Goal: Obtain resource: Obtain resource

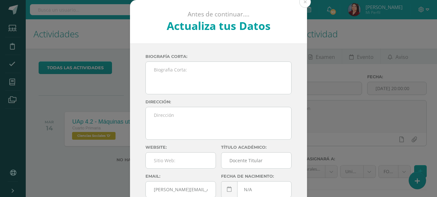
click at [97, 90] on div "Antes de continuar.... Actualiza tus Datos Herrera Gabriela GaNtApTQertj3ntwQ7Z…" at bounding box center [219, 121] width 432 height 242
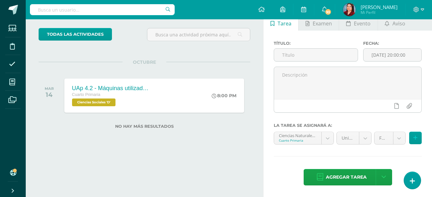
click at [131, 54] on div "todas las Actividades No tienes actividades Échale un vistazo a los demás perío…" at bounding box center [144, 82] width 237 height 134
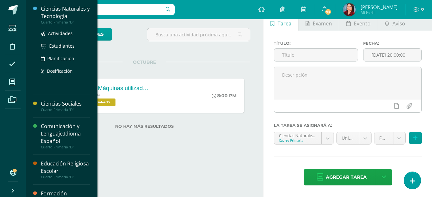
click at [60, 17] on div "Ciencias Naturales y Tecnología" at bounding box center [65, 12] width 49 height 15
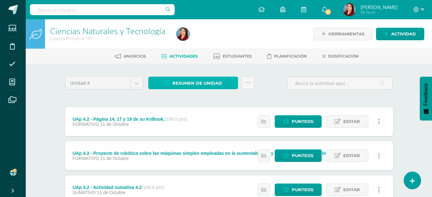
click at [176, 80] on span "Resumen de unidad" at bounding box center [197, 83] width 50 height 12
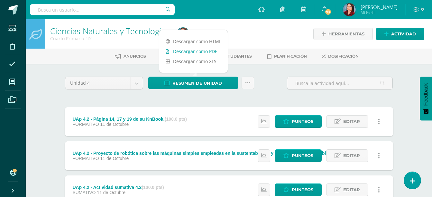
click at [211, 47] on link "Descargar como PDF" at bounding box center [193, 51] width 68 height 10
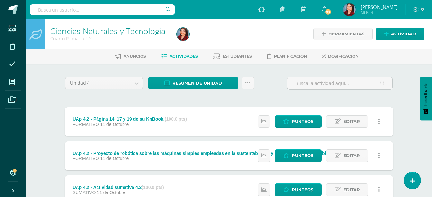
click at [207, 92] on div "Resumen de unidad Subir actividades en masa Enviar punteos a revision Historial…" at bounding box center [201, 86] width 111 height 18
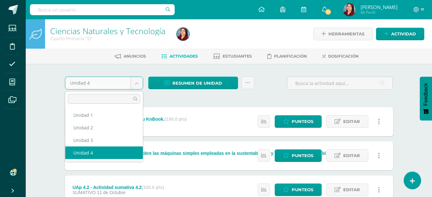
click at [137, 80] on body "Estudiantes Disciplina Asistencia Mis cursos Archivos Soporte Ayuda Reportar un…" at bounding box center [216, 157] width 432 height 315
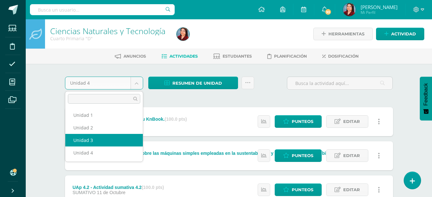
select select "Unidad 3"
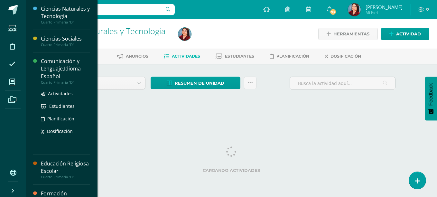
click at [63, 67] on div "Comunicación y Lenguaje,Idioma Español" at bounding box center [65, 69] width 49 height 22
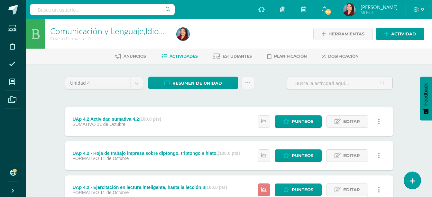
click at [262, 188] on icon at bounding box center [263, 189] width 5 height 5
click at [388, 101] on div "Unidad 4 Unidad 1 Unidad 2 Unidad 3 Unidad 4 Resumen de unidad Descargar como H…" at bounding box center [228, 190] width 333 height 226
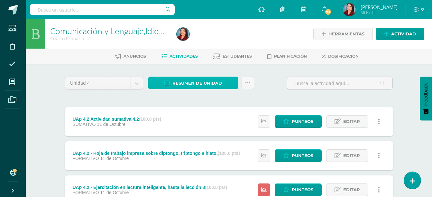
click at [219, 80] on span "Resumen de unidad" at bounding box center [197, 83] width 50 height 12
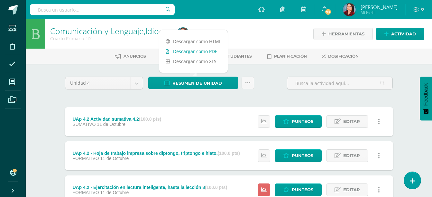
click at [205, 47] on link "Descargar como PDF" at bounding box center [193, 51] width 68 height 10
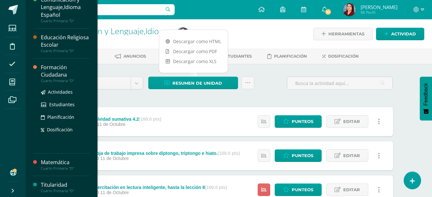
scroll to position [63, 0]
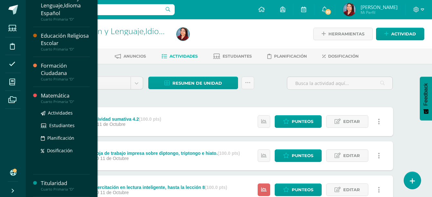
click at [61, 100] on div "Cuarto Primaria "D"" at bounding box center [65, 101] width 49 height 5
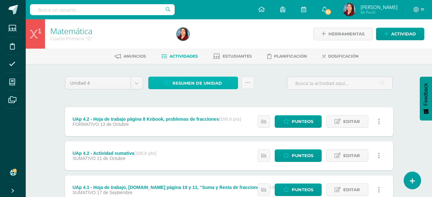
click at [158, 80] on link "Resumen de unidad" at bounding box center [193, 83] width 90 height 13
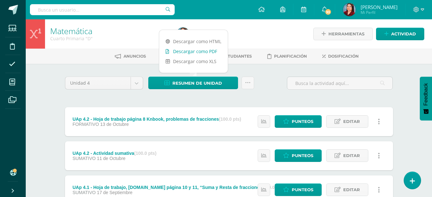
click at [193, 52] on link "Descargar como PDF" at bounding box center [193, 51] width 68 height 10
